Goal: Task Accomplishment & Management: Complete application form

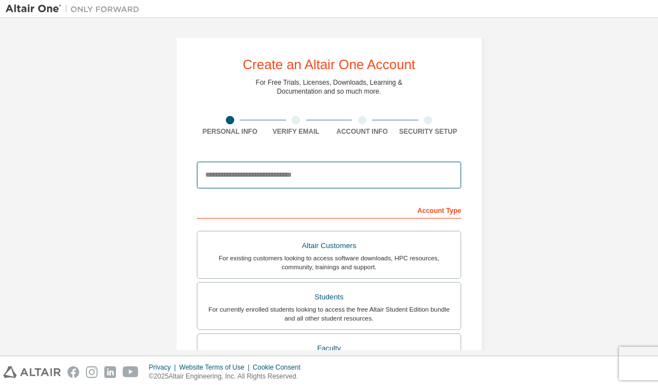
type input "*"
click at [229, 177] on input "email" at bounding box center [329, 175] width 264 height 27
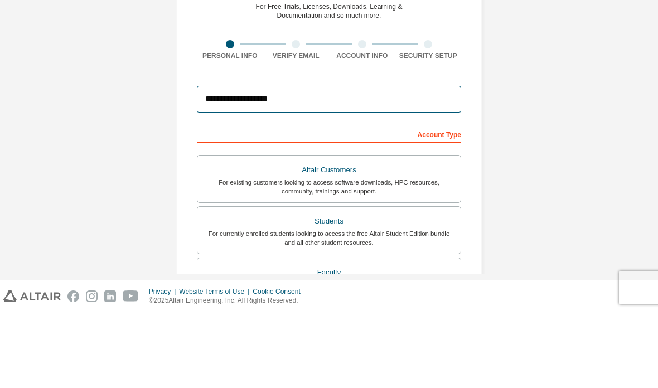
type input "**********"
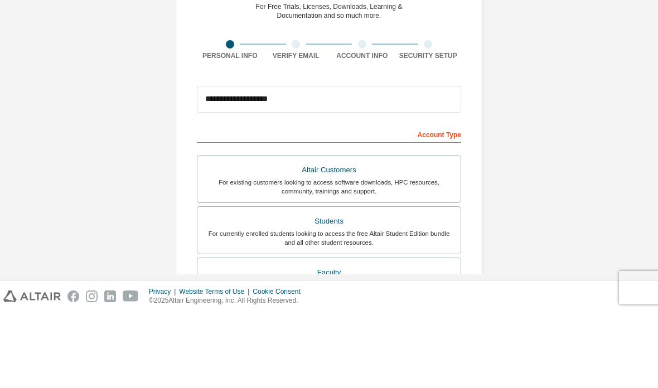
click at [195, 69] on div "**********" at bounding box center [329, 319] width 307 height 564
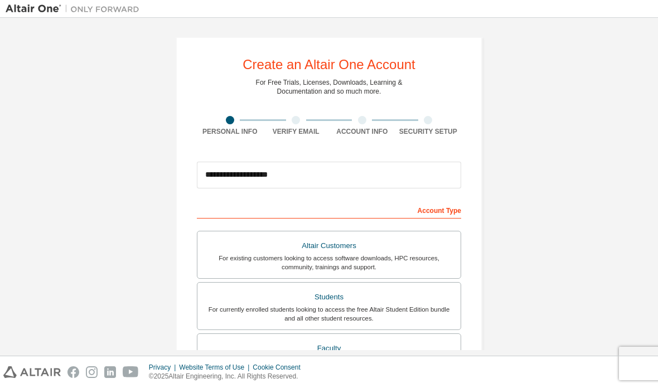
click at [224, 305] on div "For currently enrolled students looking to access the free Altair Student Editi…" at bounding box center [329, 314] width 250 height 18
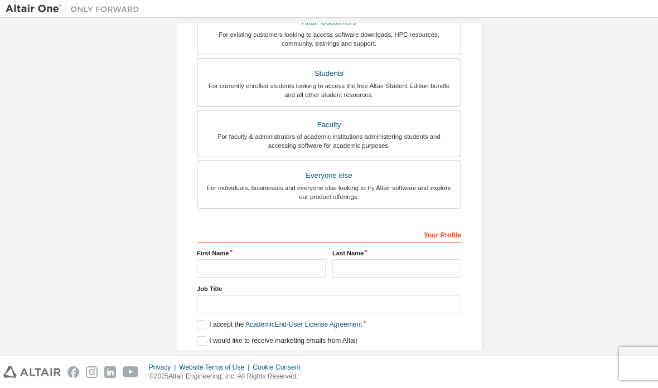
scroll to position [224, 0]
click at [216, 259] on input "text" at bounding box center [261, 268] width 129 height 18
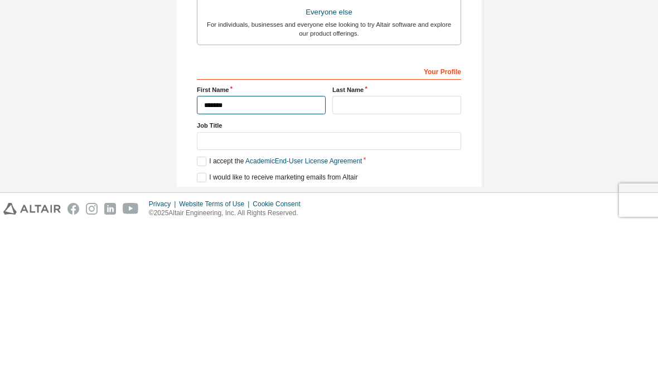
type input "*******"
click at [360, 259] on input "text" at bounding box center [396, 268] width 129 height 18
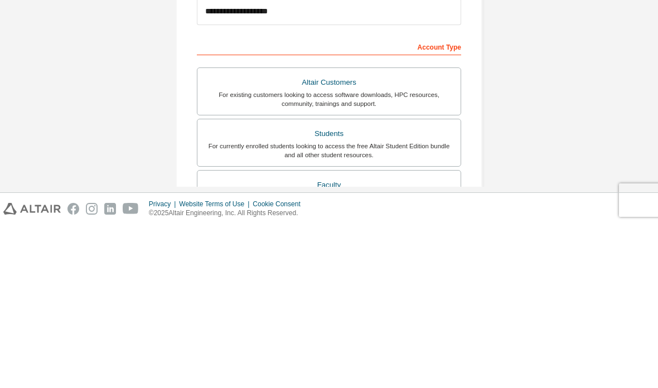
scroll to position [0, 0]
type input "********"
click at [478, 71] on div "**********" at bounding box center [329, 319] width 307 height 564
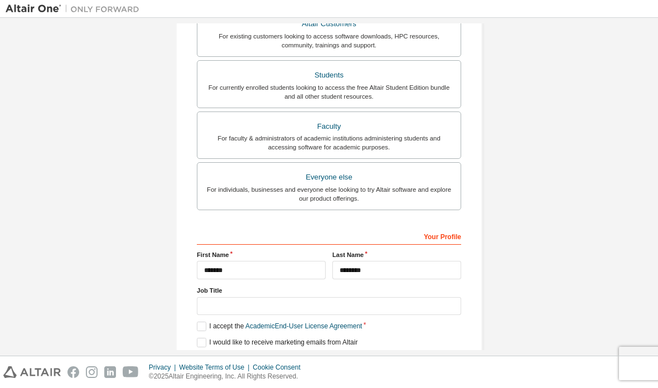
scroll to position [221, 0]
click at [204, 322] on label "I accept the Academic End-User License Agreement" at bounding box center [279, 326] width 165 height 9
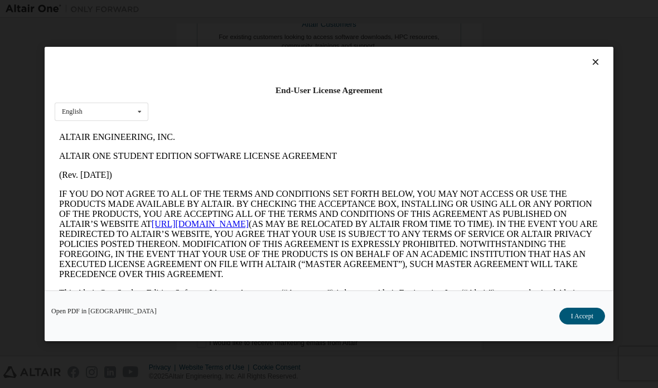
scroll to position [0, 0]
click at [588, 325] on button "I Accept" at bounding box center [582, 316] width 46 height 17
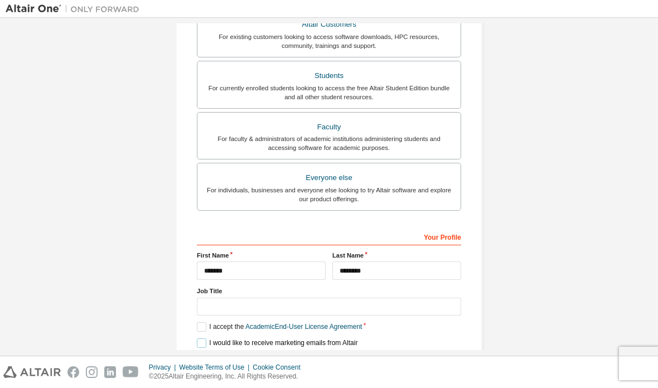
click at [203, 339] on label "I would like to receive marketing emails from Altair" at bounding box center [277, 343] width 161 height 9
click at [202, 339] on label "I would like to receive marketing emails from Altair" at bounding box center [277, 343] width 161 height 9
click at [328, 355] on button "Next" at bounding box center [328, 363] width 50 height 17
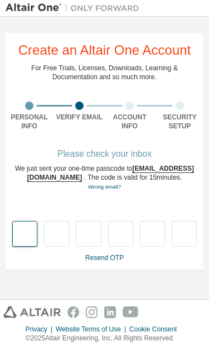
scroll to position [0, 0]
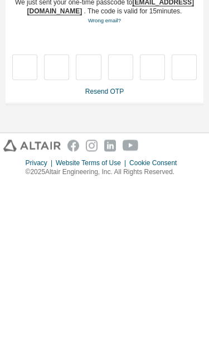
click at [78, 130] on div "**********" at bounding box center [105, 158] width 198 height 271
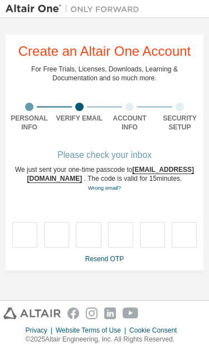
click at [126, 156] on div "Please check your inbox" at bounding box center [104, 155] width 201 height 7
click at [125, 152] on div "Please check your inbox" at bounding box center [104, 155] width 201 height 7
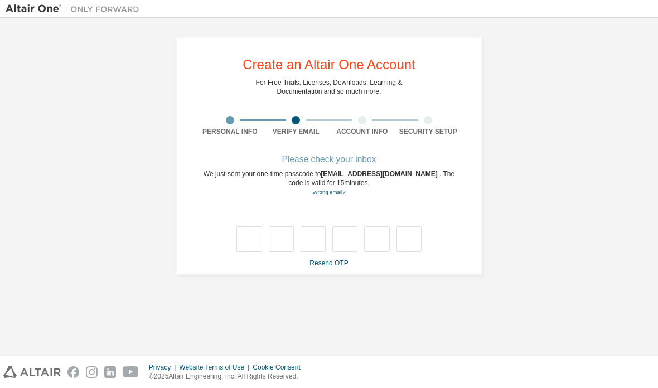
click at [321, 259] on link "Resend OTP" at bounding box center [329, 263] width 38 height 8
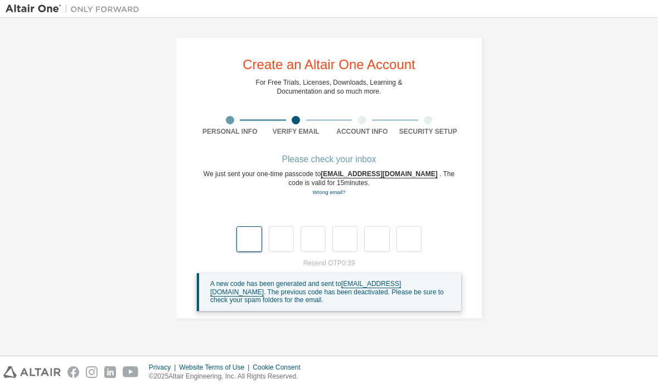
click at [248, 233] on input "text" at bounding box center [248, 239] width 25 height 26
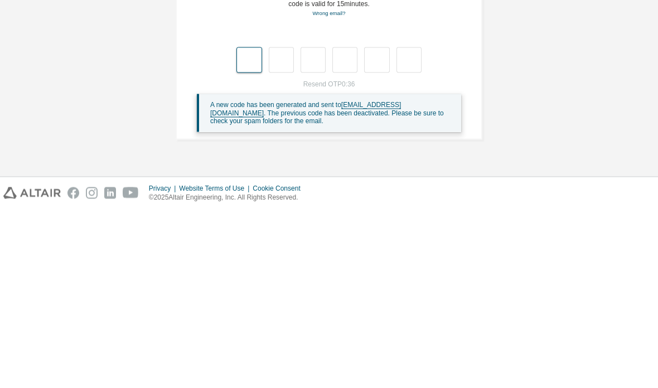
type input "*"
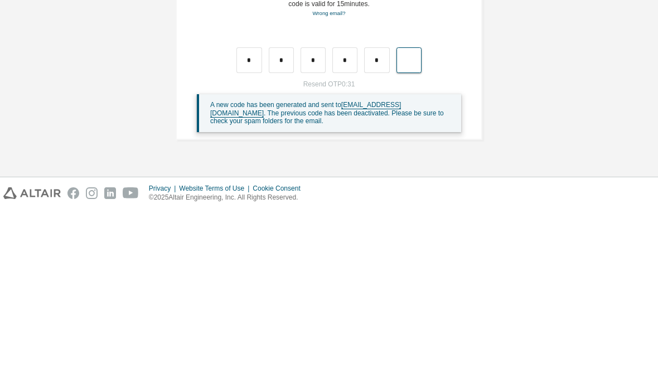
type input "*"
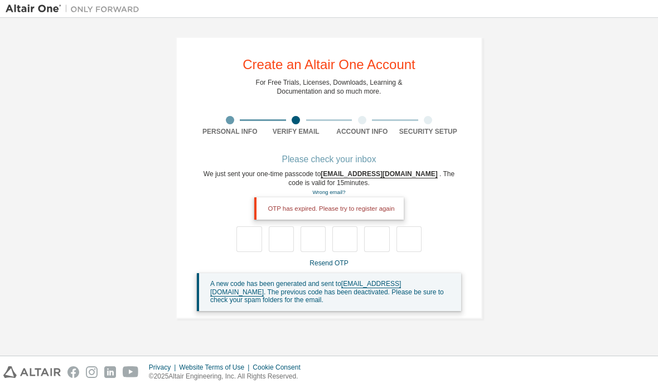
click at [341, 259] on link "Resend OTP" at bounding box center [329, 263] width 38 height 8
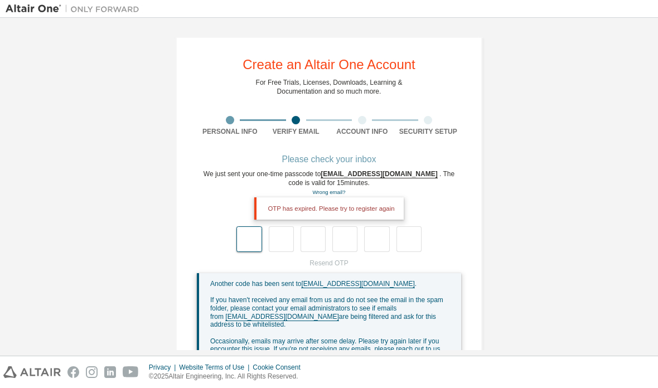
click at [253, 226] on input "text" at bounding box center [248, 239] width 25 height 26
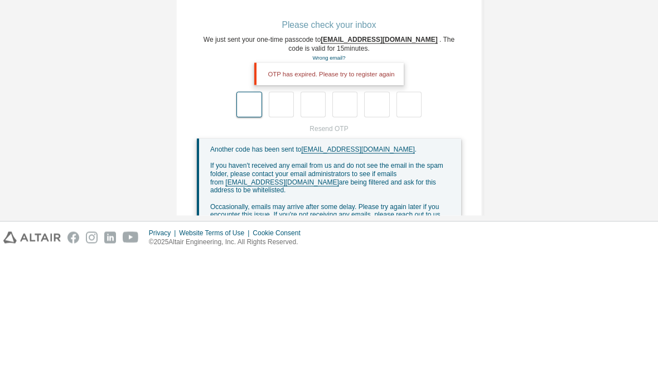
type input "*"
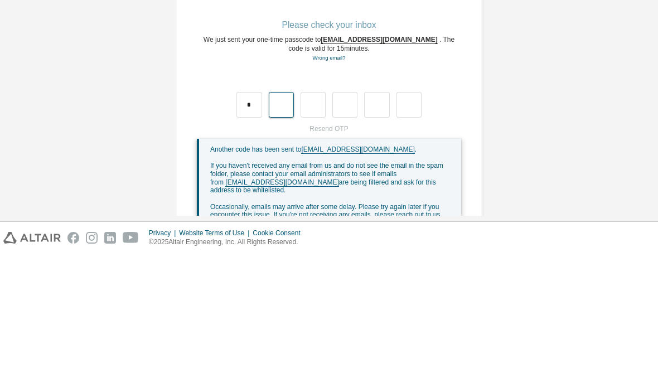
type input "*"
